Goal: Task Accomplishment & Management: Complete application form

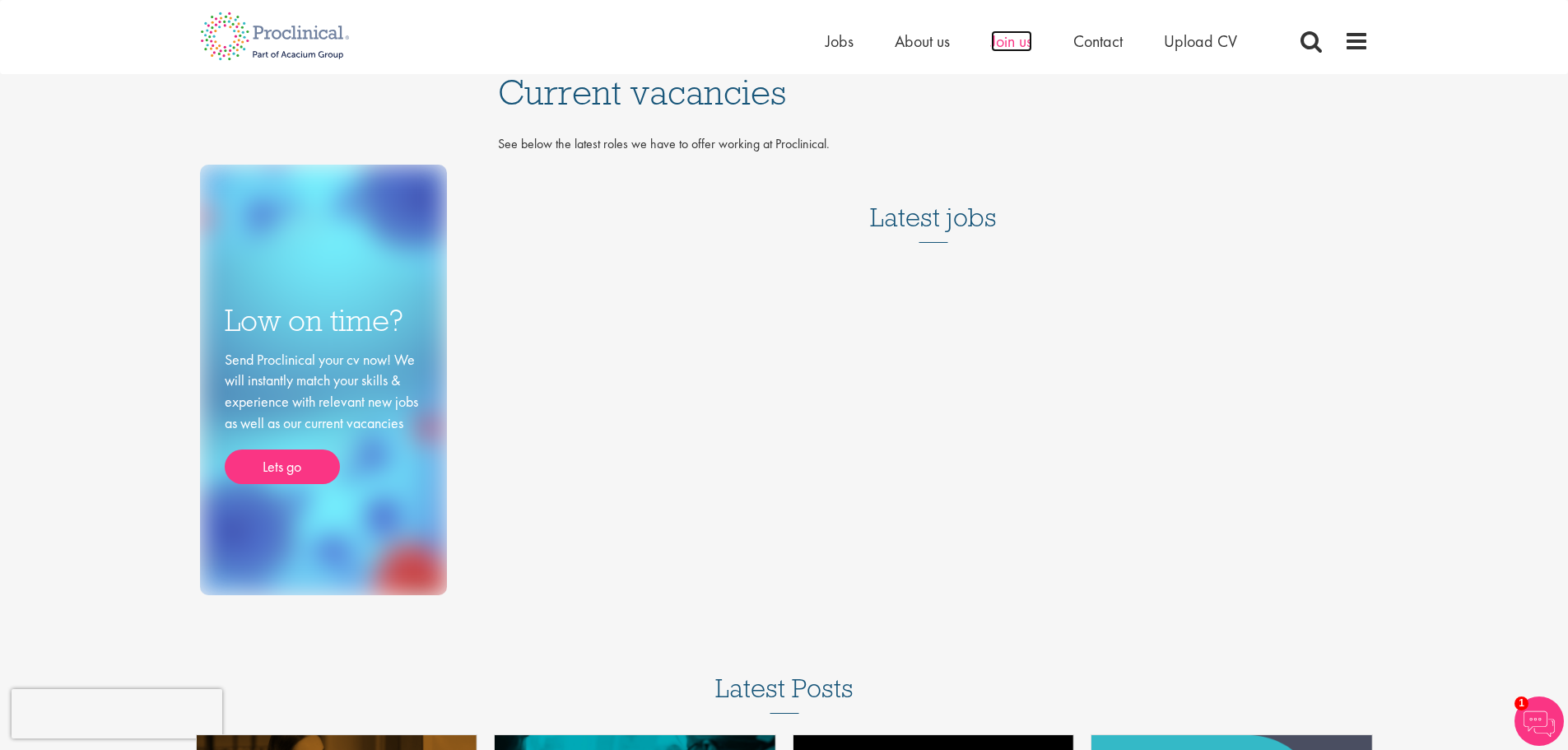
click at [1026, 49] on span "Join us" at bounding box center [1011, 41] width 41 height 22
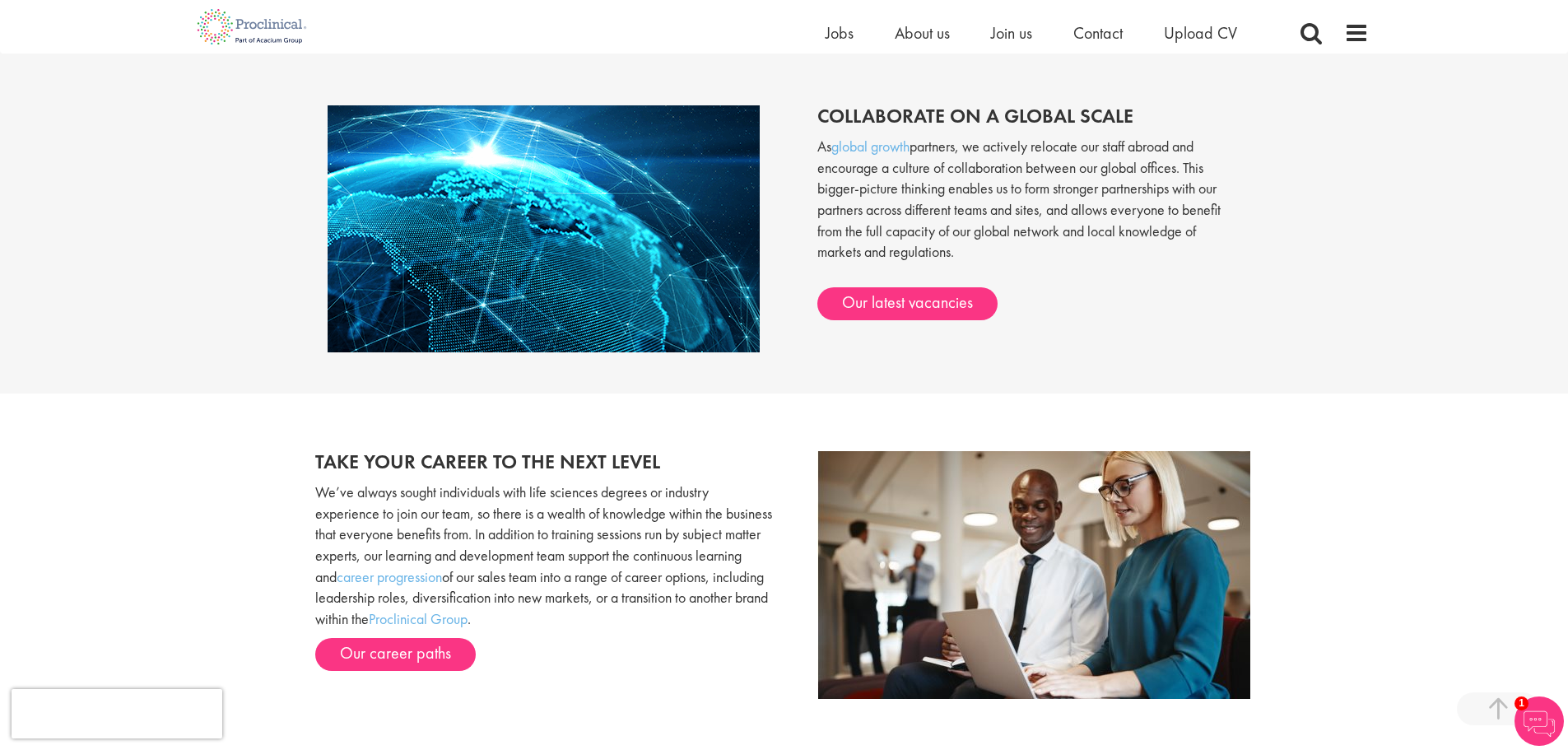
scroll to position [1482, 0]
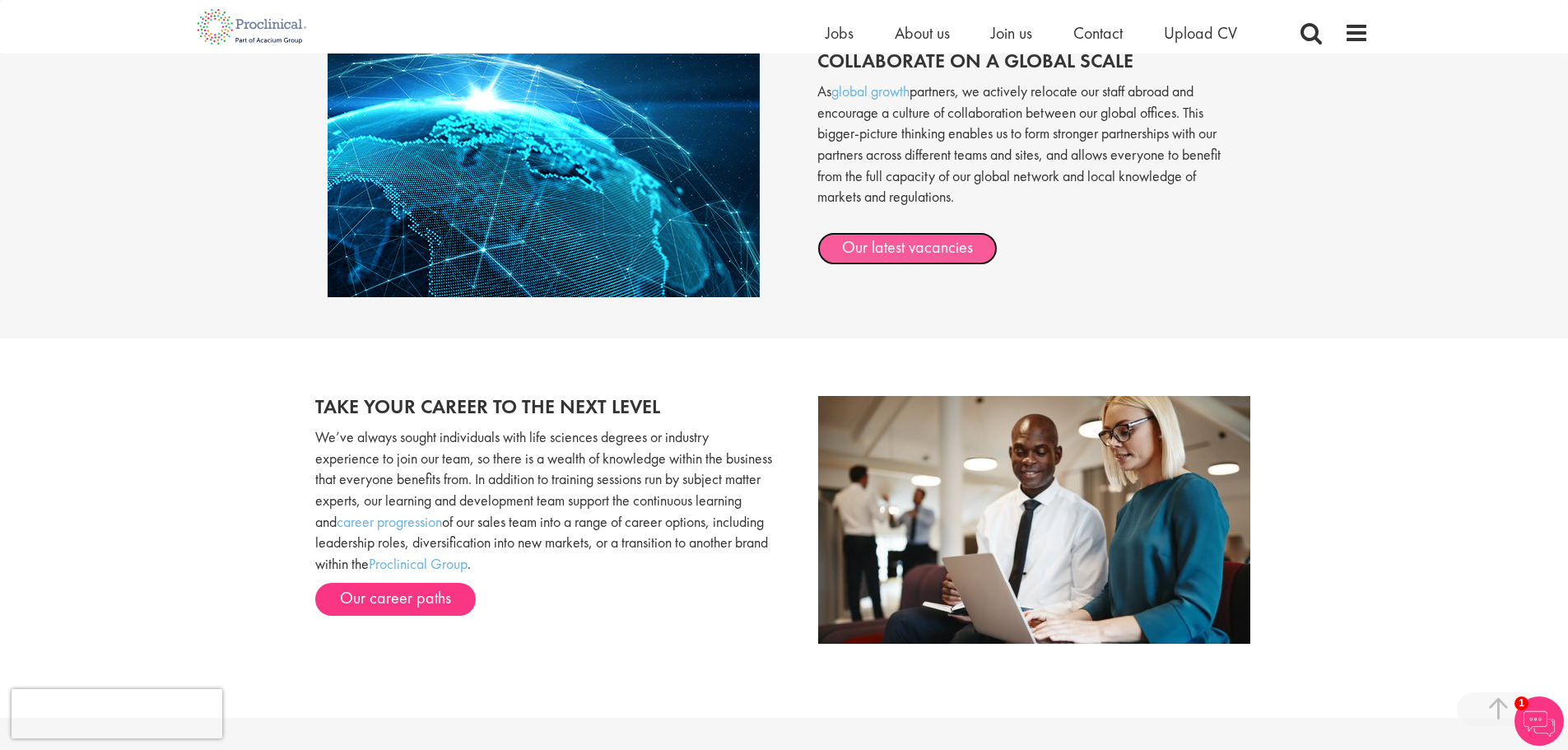
click at [875, 245] on link "Our latest vacancies" at bounding box center [908, 249] width 180 height 33
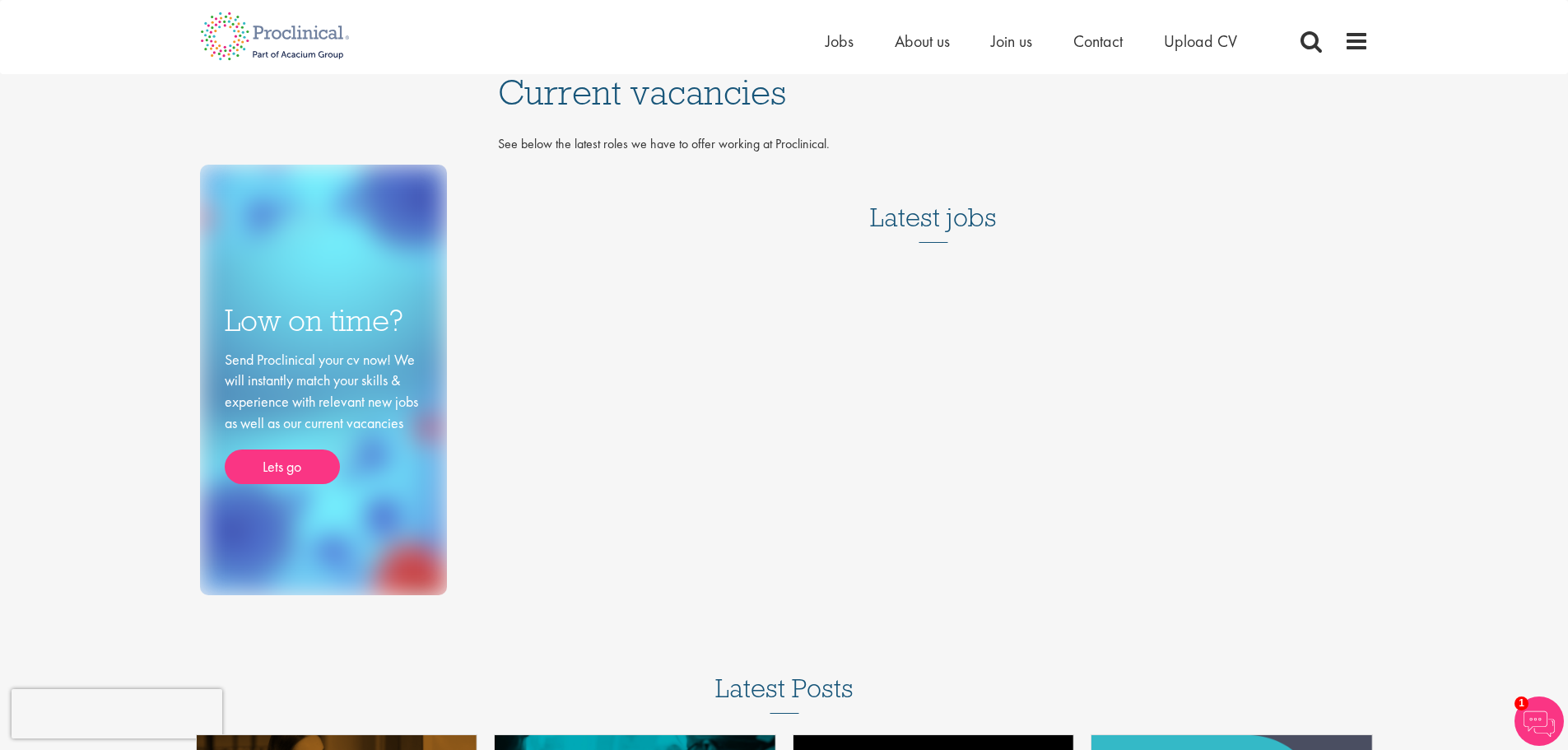
click at [879, 350] on div "Low on time? Send Proclinical your cv now! We will instantly match your skills …" at bounding box center [784, 334] width 1194 height 521
